Goal: Task Accomplishment & Management: Manage account settings

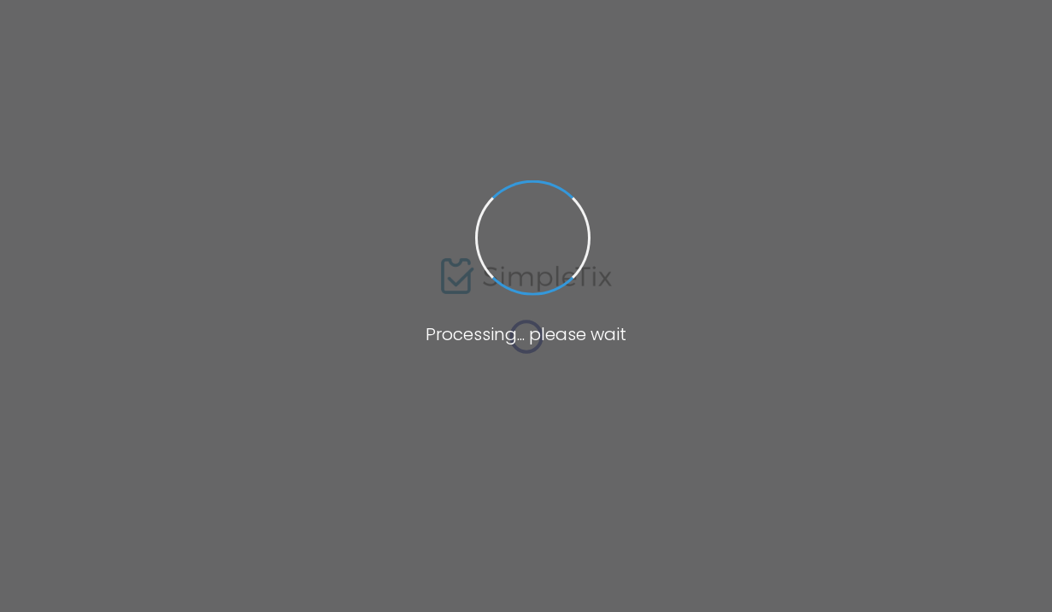
type input "[GEOGRAPHIC_DATA]"
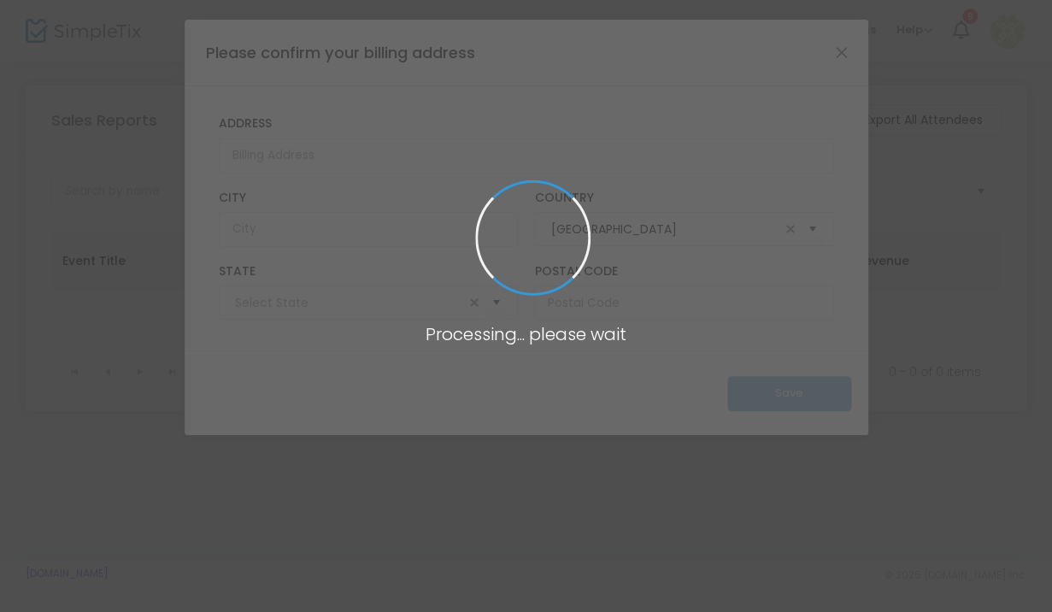
type input "[US_STATE]"
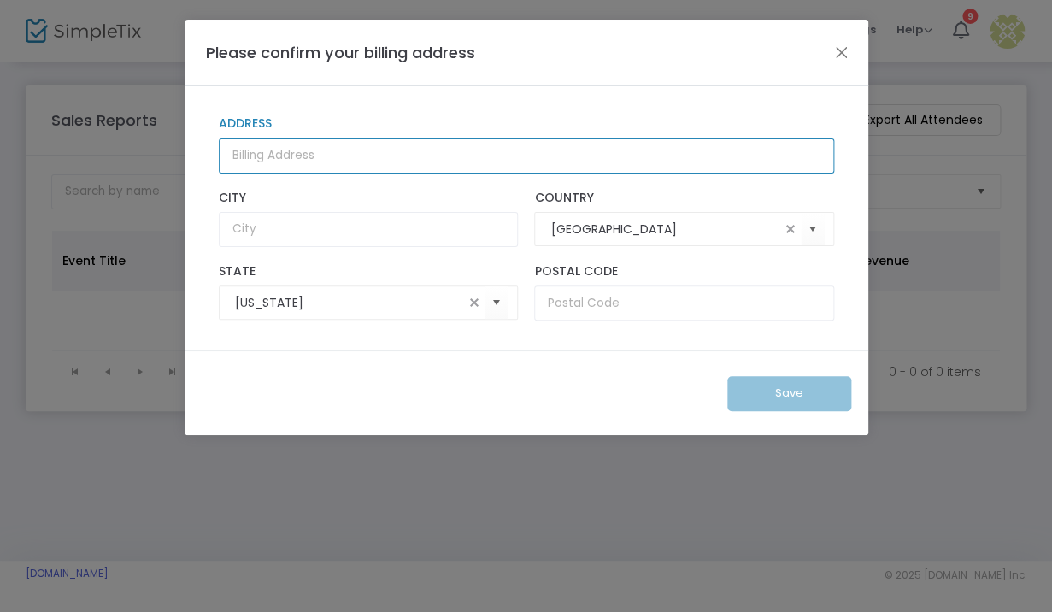
click at [228, 153] on input "Address" at bounding box center [526, 155] width 615 height 35
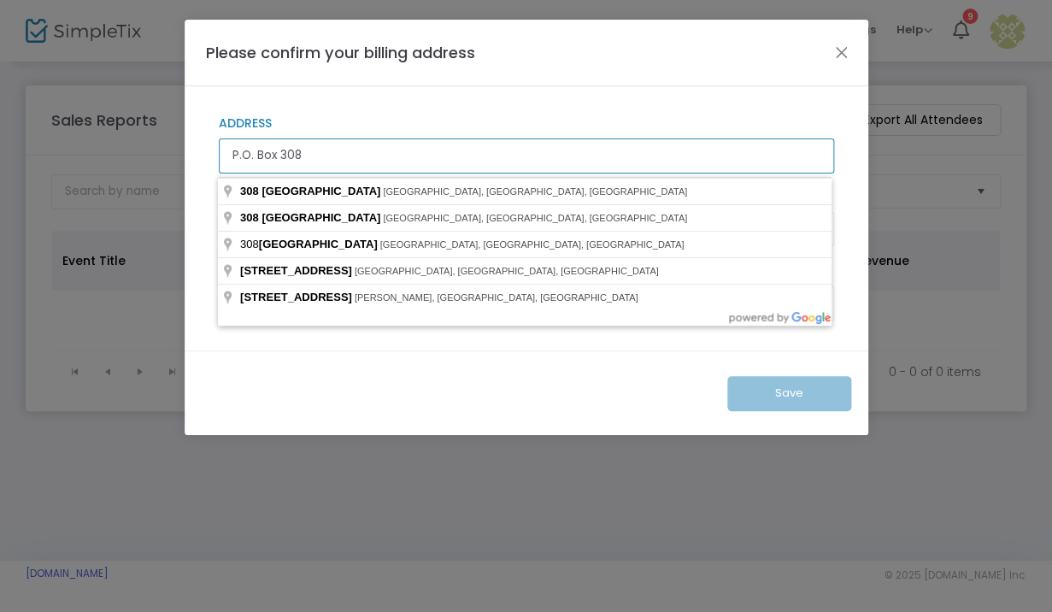
type input "P.O. Box 308"
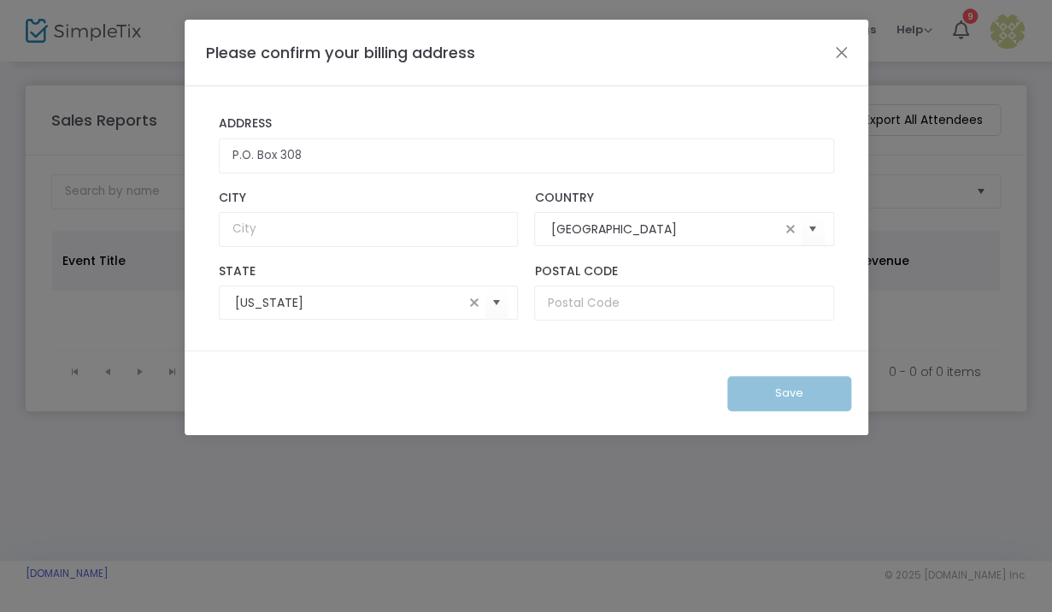
click at [192, 256] on div "P.O. Box 308 Address City [GEOGRAPHIC_DATA] [US_STATE][GEOGRAPHIC_DATA] * State…" at bounding box center [527, 218] width 684 height 264
click at [238, 237] on input "text" at bounding box center [368, 229] width 299 height 35
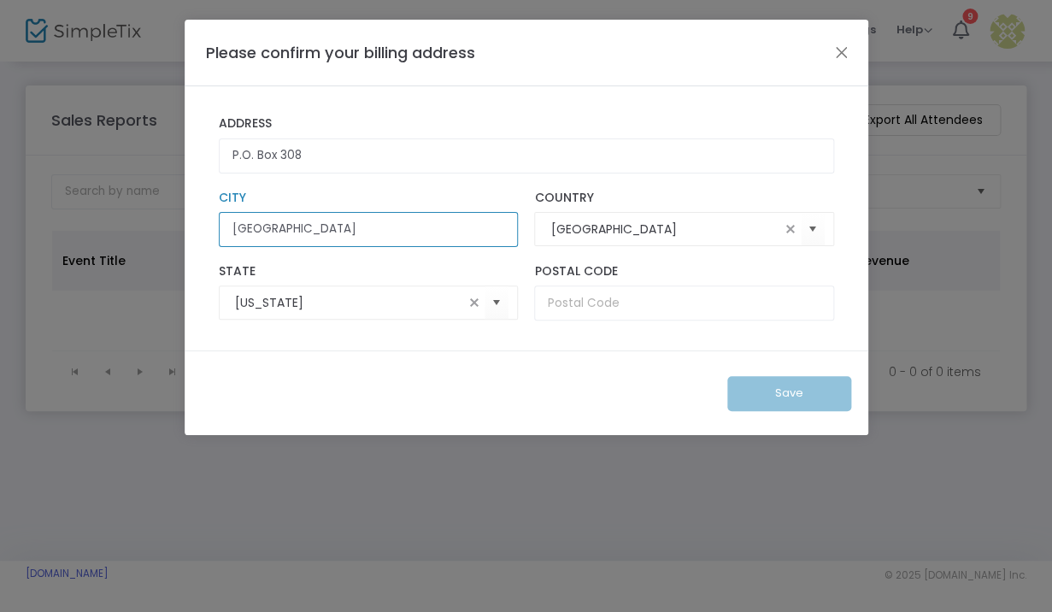
type input "[GEOGRAPHIC_DATA]"
click at [264, 350] on div "P.O. [GEOGRAPHIC_DATA] [GEOGRAPHIC_DATA] [US_STATE][GEOGRAPHIC_DATA] * State is…" at bounding box center [527, 218] width 684 height 264
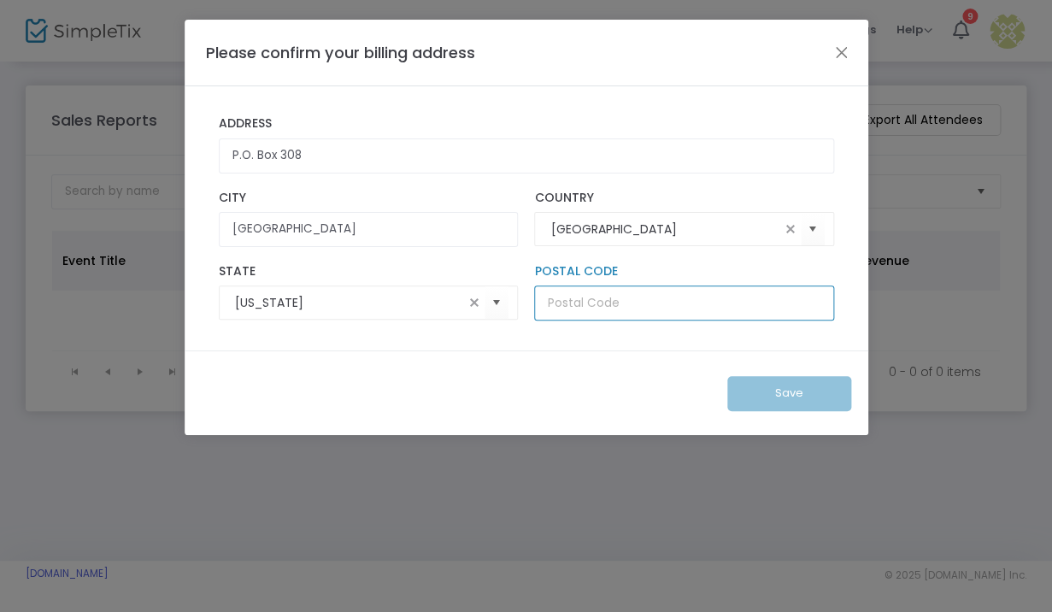
click at [550, 313] on input "text" at bounding box center [683, 303] width 299 height 35
type input "13753"
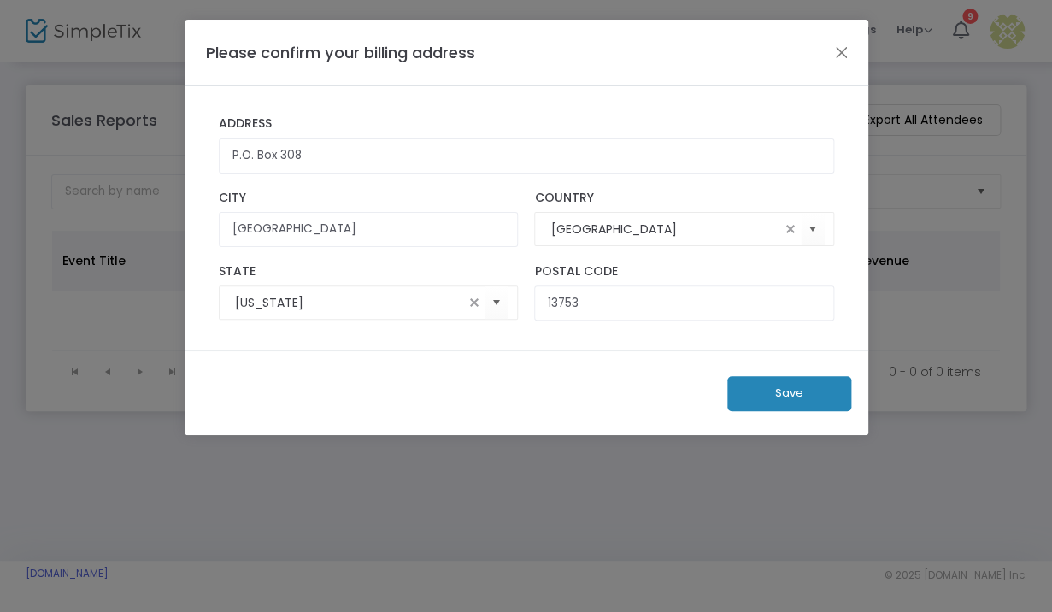
click at [797, 403] on button "Save" at bounding box center [789, 393] width 124 height 35
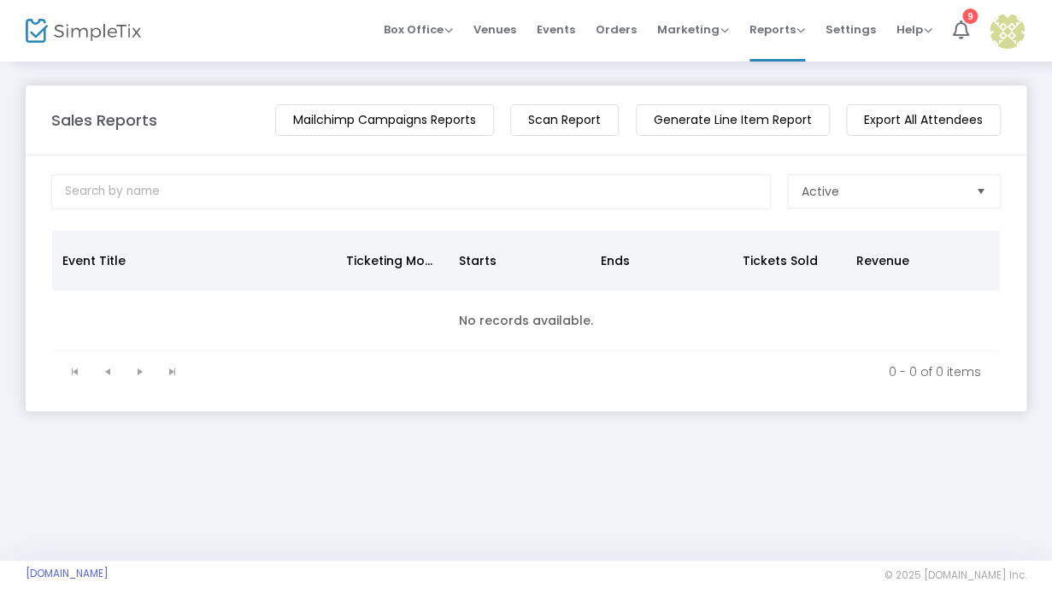
click at [408, 123] on m-button "Mailchimp Campaigns Reports" at bounding box center [384, 120] width 219 height 32
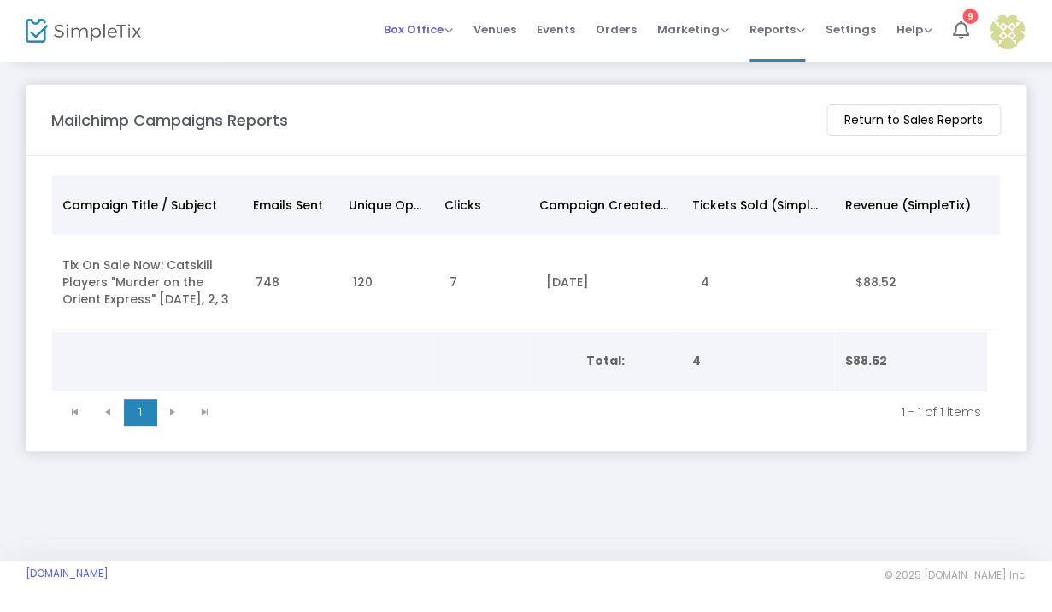
click at [453, 22] on span "Box Office" at bounding box center [418, 29] width 69 height 16
click at [564, 22] on span "Events" at bounding box center [556, 30] width 38 height 44
